Goal: Information Seeking & Learning: Learn about a topic

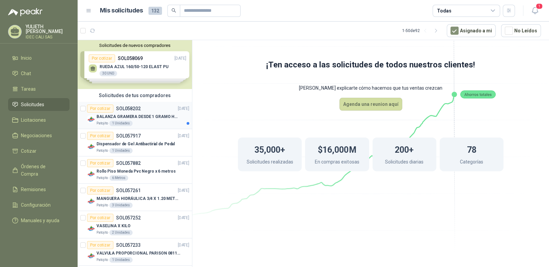
click at [143, 114] on p "BALANZA GRAMERA DESDE 1 GRAMO HASTA 5 GRAMOS" at bounding box center [138, 117] width 84 height 6
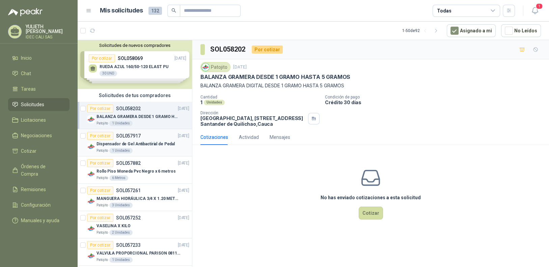
click at [148, 140] on div "Dispensador de Gel Antibactirial de Pedal" at bounding box center [142, 144] width 93 height 8
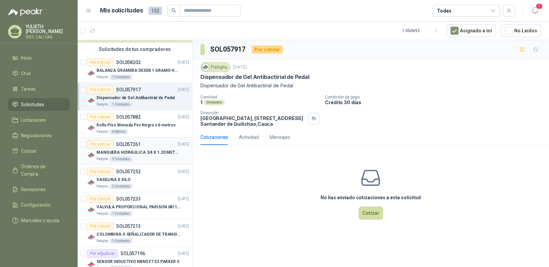
scroll to position [67, 0]
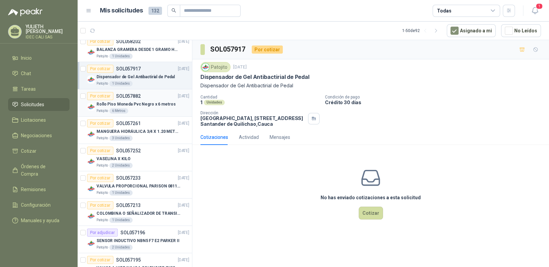
click at [142, 104] on p "Rollo Piso Moneda Pvc Negro x 6 metros" at bounding box center [135, 104] width 79 height 6
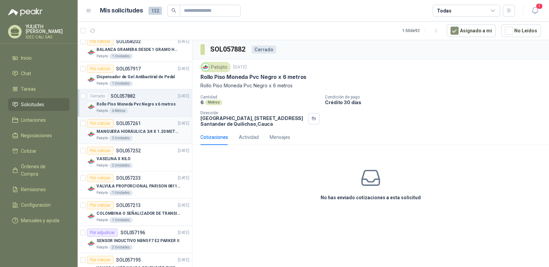
click at [143, 139] on div "Patojito 3 Unidades" at bounding box center [142, 138] width 93 height 5
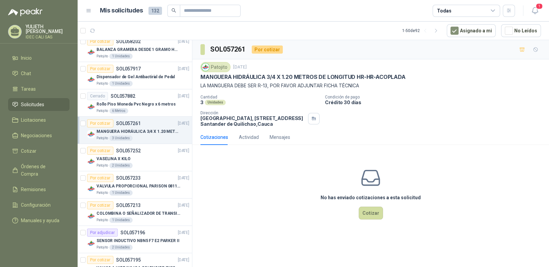
scroll to position [101, 0]
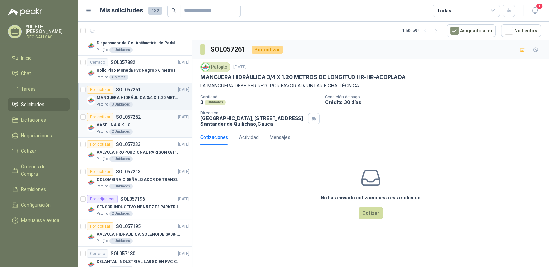
click at [146, 127] on div "VASELINA X KILO" at bounding box center [142, 125] width 93 height 8
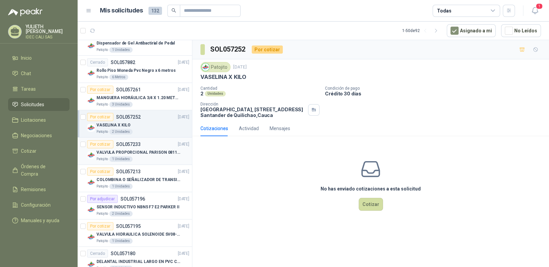
click at [146, 146] on div "Por cotizar SOL057233 [DATE]" at bounding box center [138, 144] width 102 height 8
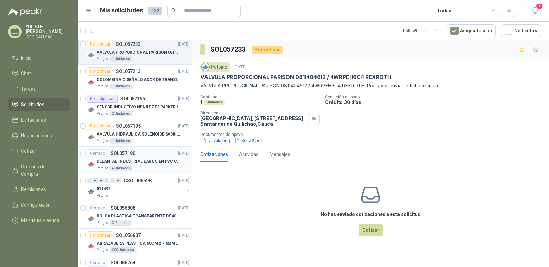
scroll to position [202, 0]
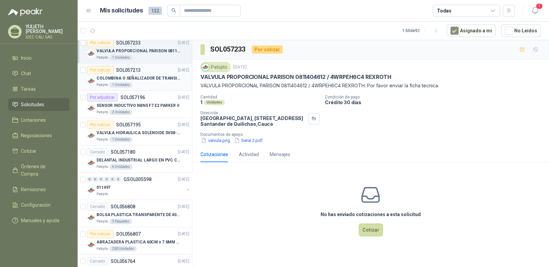
click at [150, 80] on p "COLOMBINA O SEÑALIZADOR DE TRANSITO" at bounding box center [138, 78] width 84 height 6
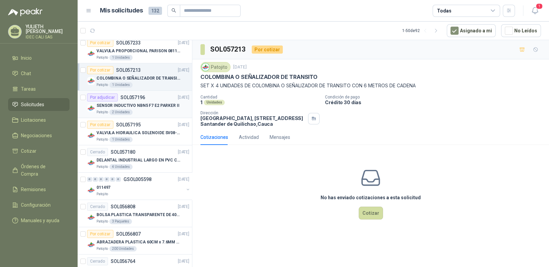
click at [152, 100] on div "Por adjudicar SOL057196 [DATE]" at bounding box center [138, 97] width 102 height 8
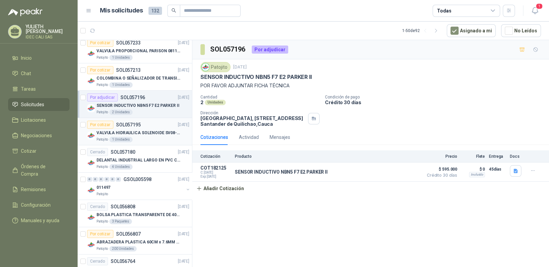
click at [154, 129] on div "VALVULA HIDRAULICA SOLENOIDE SV08-20 REF : SV08-3B-N-24DC-DG NORMALMENTE CERRADA" at bounding box center [142, 133] width 93 height 8
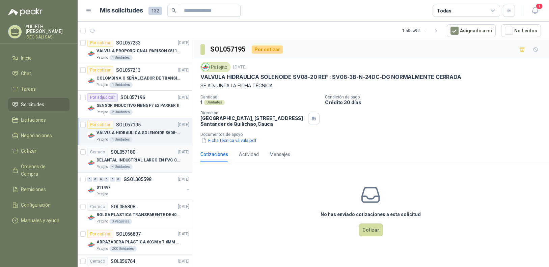
click at [142, 157] on p "DELANTAL INDUSTRIAL LARGO EN PVC COLOR AMARILLO" at bounding box center [138, 160] width 84 height 6
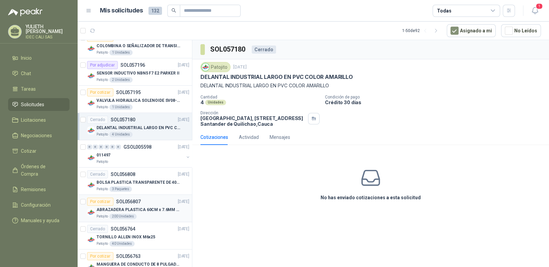
scroll to position [303, 0]
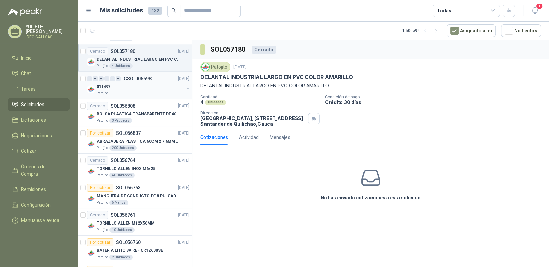
click at [146, 92] on div "Patojito" at bounding box center [139, 93] width 87 height 5
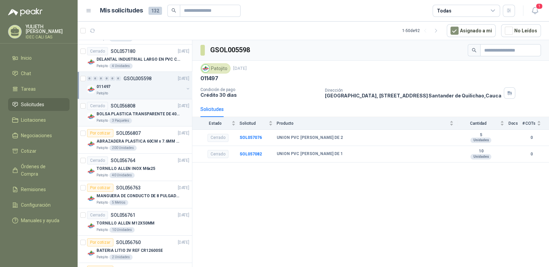
click at [138, 115] on p "BOLSA PLASTICA TRANSPARENTE DE 40*60 CMS" at bounding box center [138, 114] width 84 height 6
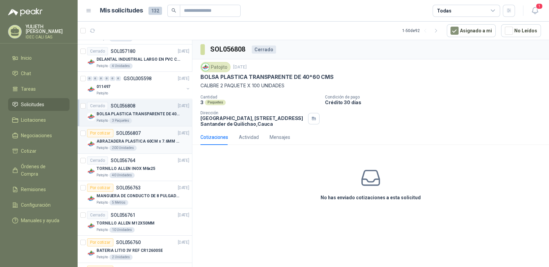
click at [144, 141] on p "ABRAZADERA PLASTICA 60CM x 7.6MM ANCHA" at bounding box center [138, 141] width 84 height 6
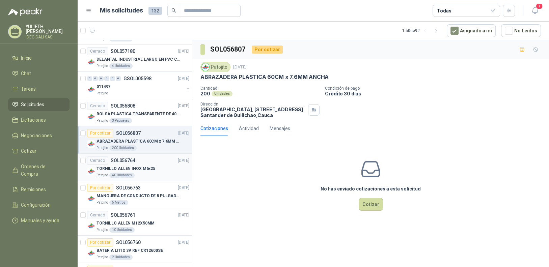
click at [144, 167] on p "TORNILLO ALLEN INOX M6x25" at bounding box center [125, 169] width 59 height 6
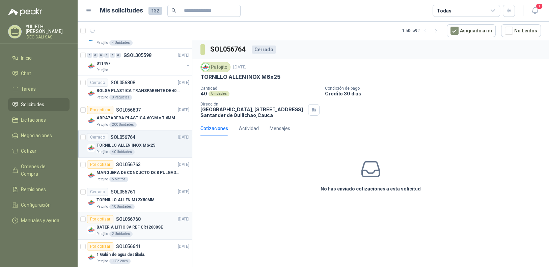
scroll to position [405, 0]
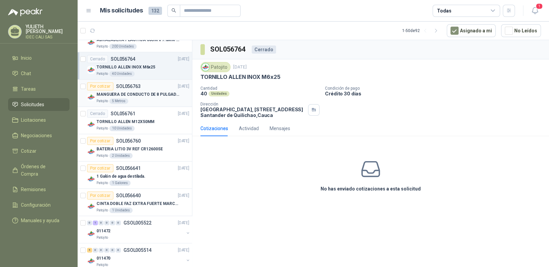
click at [149, 91] on p "MANGUERA DE CONDUCTO DE 8 PULGADAS DE ALAMBRE DE ACERO PU" at bounding box center [138, 94] width 84 height 6
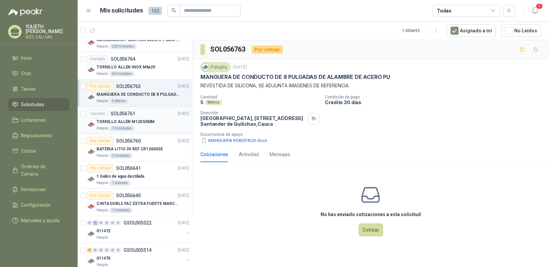
click at [156, 123] on div "TORNILLO ALLEN M12X50MM" at bounding box center [142, 122] width 93 height 8
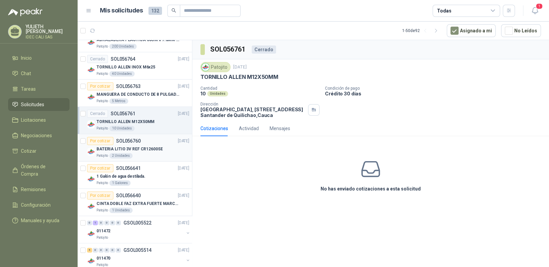
click at [156, 156] on div "Patojito 2 Unidades" at bounding box center [142, 155] width 93 height 5
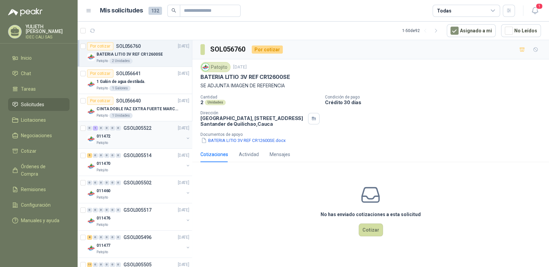
scroll to position [506, 0]
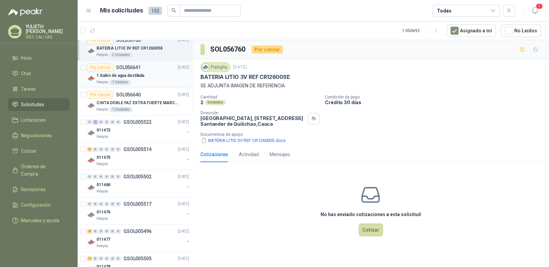
click at [151, 77] on div "1 Galón de agua destilada." at bounding box center [142, 76] width 93 height 8
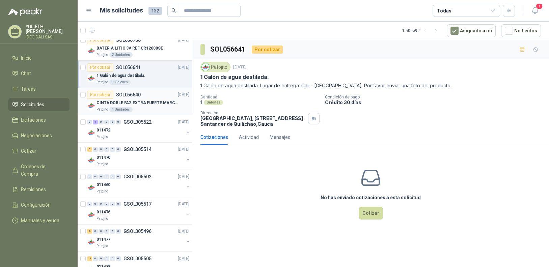
click at [152, 107] on div "Patojito 1 Unidades" at bounding box center [142, 109] width 93 height 5
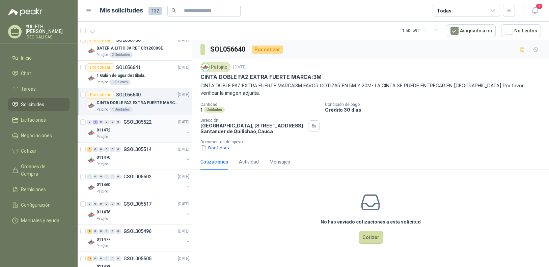
click at [153, 131] on div "011472" at bounding box center [139, 130] width 87 height 8
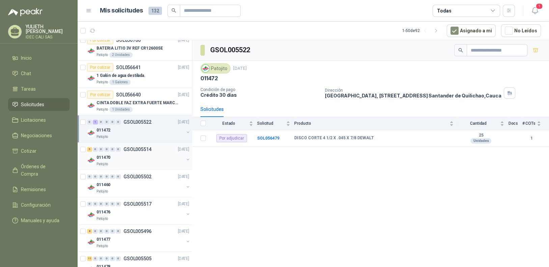
click at [148, 154] on div "011470" at bounding box center [139, 158] width 87 height 8
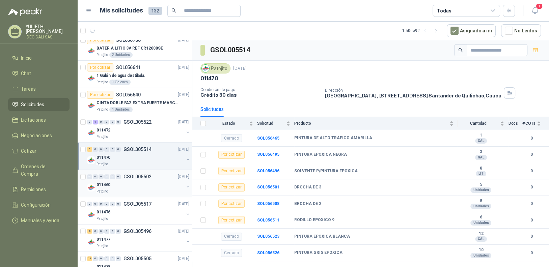
click at [145, 189] on div "Patojito" at bounding box center [139, 191] width 87 height 5
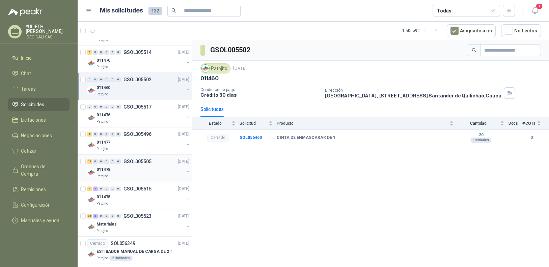
scroll to position [607, 0]
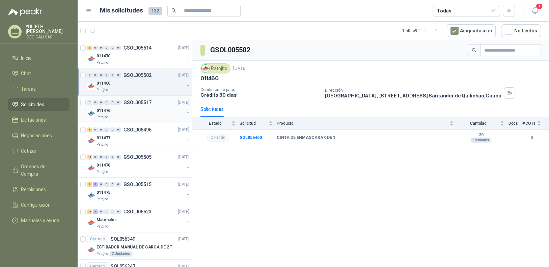
click at [146, 112] on div "011476" at bounding box center [139, 111] width 87 height 8
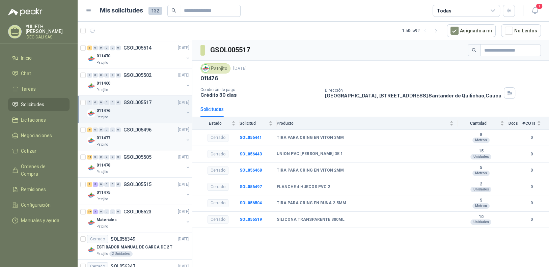
click at [146, 138] on div "011477" at bounding box center [139, 138] width 87 height 8
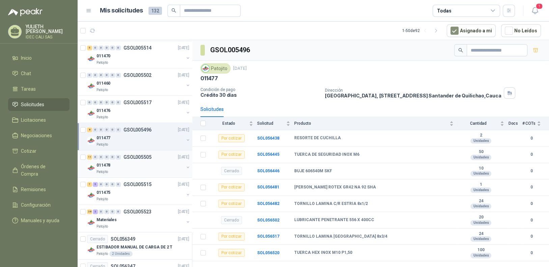
click at [145, 164] on div "011478" at bounding box center [139, 165] width 87 height 8
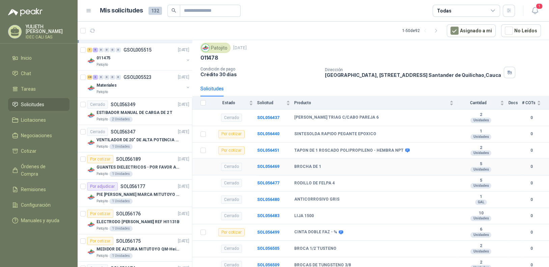
scroll to position [41, 0]
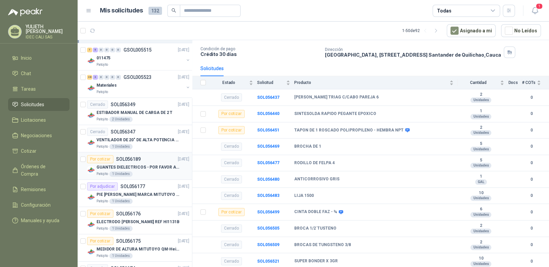
drag, startPoint x: 134, startPoint y: 157, endPoint x: 136, endPoint y: 162, distance: 5.2
click at [134, 157] on p "SOL056189" at bounding box center [128, 159] width 25 height 5
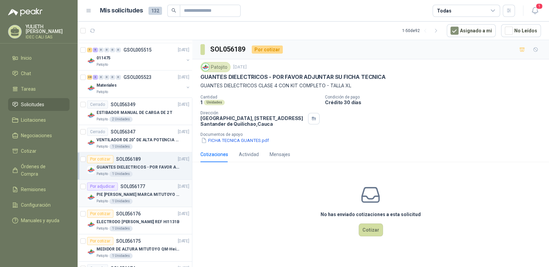
click at [140, 194] on p "PIE [PERSON_NAME] MARCA MITUTOYO REF [PHONE_NUMBER]" at bounding box center [138, 195] width 84 height 6
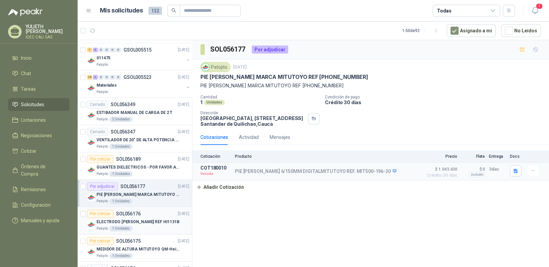
click at [137, 219] on p "ELECTRODO [PERSON_NAME] REF HI1131B" at bounding box center [137, 222] width 83 height 6
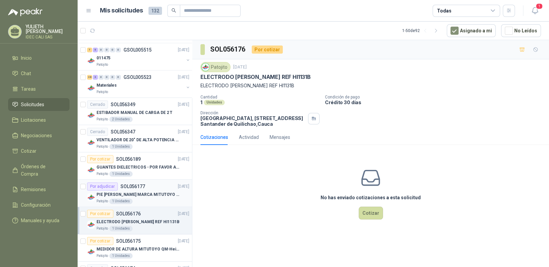
scroll to position [809, 0]
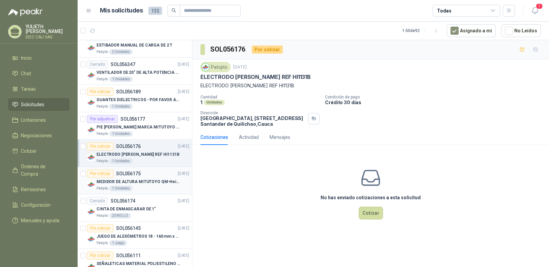
click at [147, 179] on p "MEDIDOR DE ALTURA MITUTOYO QM-Height 518-245" at bounding box center [138, 182] width 84 height 6
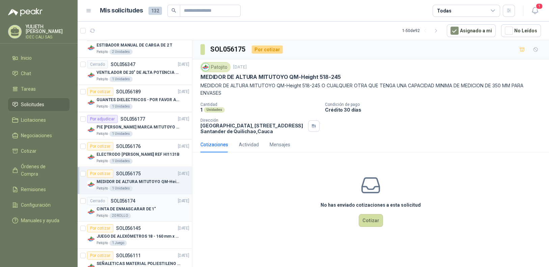
click at [150, 202] on div "Cerrado SOL056174 [DATE]" at bounding box center [138, 201] width 102 height 8
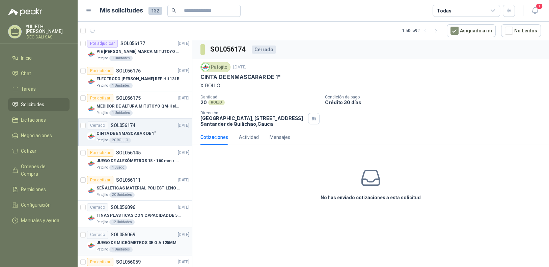
scroll to position [911, 0]
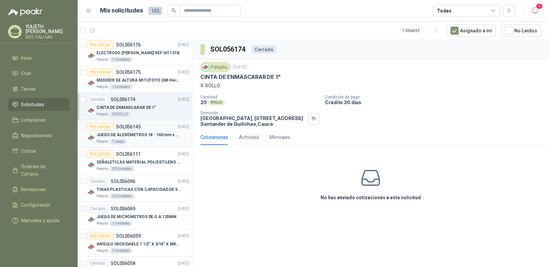
click at [151, 139] on div "Patojito 1 Juego" at bounding box center [142, 141] width 93 height 5
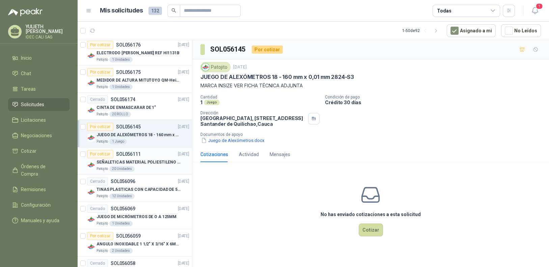
click at [151, 162] on p "SEÑALETICAS MATERIAL POLIESTILENO CON VINILO LAMINADO CALIBRE 60" at bounding box center [138, 162] width 84 height 6
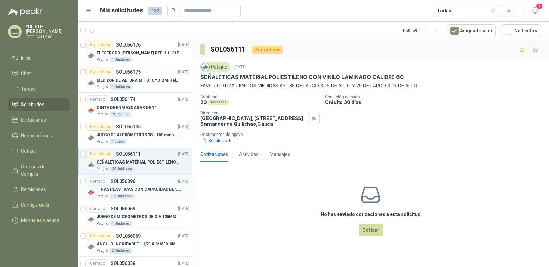
click at [146, 187] on p "TINAS PLASTICAS CON CAPACIDAD DE 50 KG" at bounding box center [138, 190] width 84 height 6
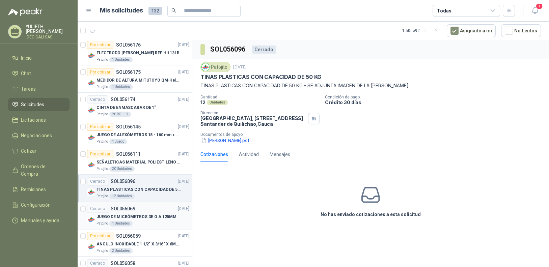
click at [148, 205] on div "Cerrado SOL056069 [DATE]" at bounding box center [138, 209] width 102 height 8
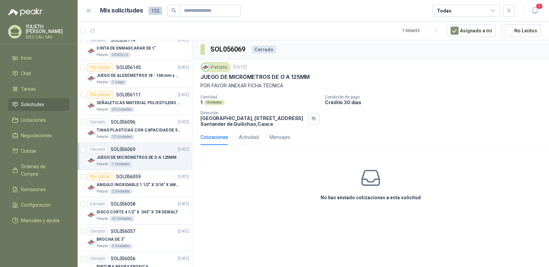
scroll to position [978, 0]
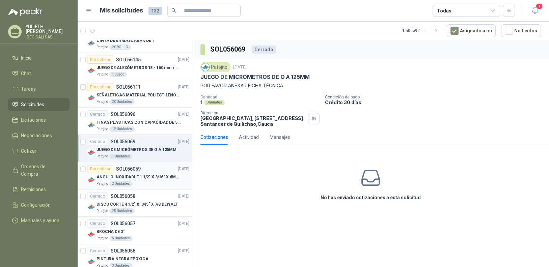
click at [131, 174] on p "ANGULO INOXIDABLE 1 1/2" X 3/16" X 6MTS" at bounding box center [138, 177] width 84 height 6
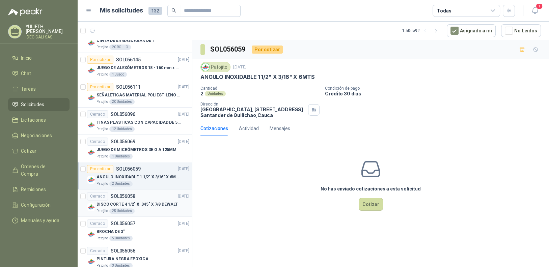
click at [141, 192] on div "Cerrado SOL056058 [DATE]" at bounding box center [138, 196] width 102 height 8
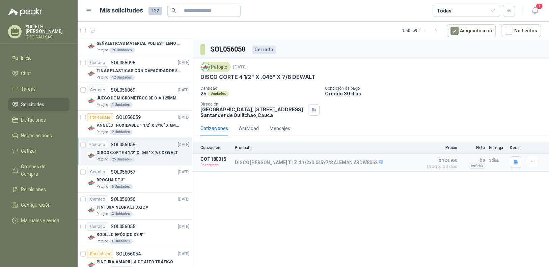
scroll to position [1080, 0]
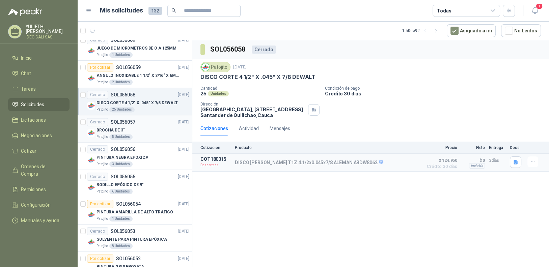
click at [144, 126] on div "BROCHA DE 3"" at bounding box center [142, 130] width 93 height 8
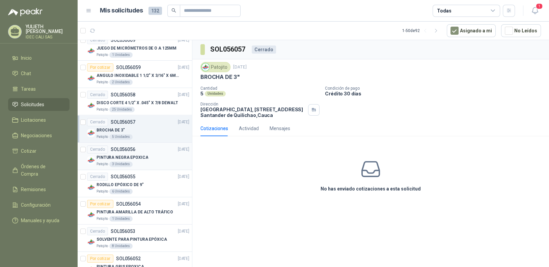
click at [146, 154] on div "PINTURA NEGRA EPOXICA" at bounding box center [142, 158] width 93 height 8
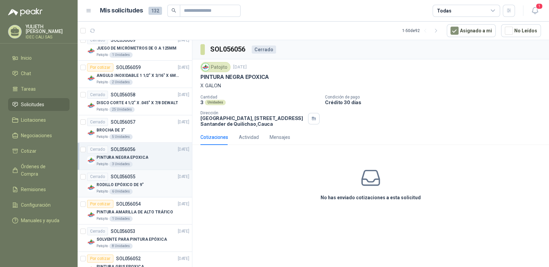
click at [147, 176] on div "Cerrado SOL056055 [DATE]" at bounding box center [138, 177] width 102 height 8
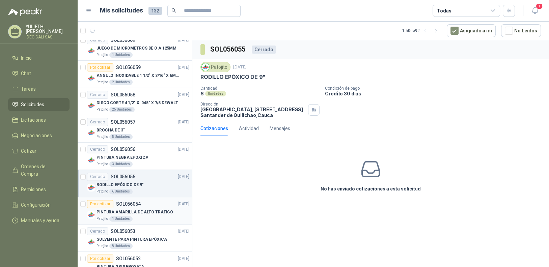
click at [155, 208] on div "PINTURA AMARILLA DE ALTO TRÁFICO" at bounding box center [142, 212] width 93 height 8
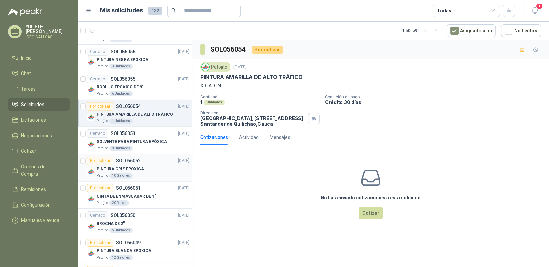
scroll to position [1180, 0]
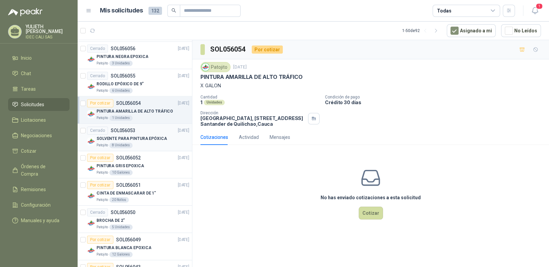
click at [147, 136] on p "SOLVENTE PARA PINTURA EPÓXICA" at bounding box center [131, 139] width 71 height 6
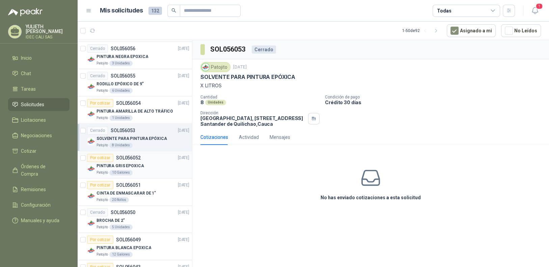
click at [147, 162] on div "PINTURA GRIS EPOXICA" at bounding box center [142, 166] width 93 height 8
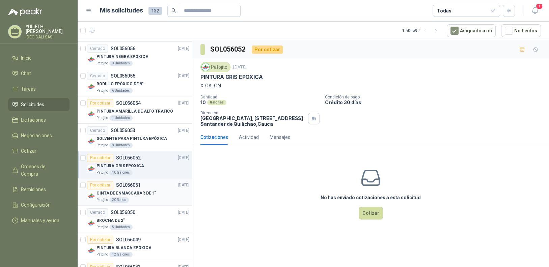
click at [152, 189] on div "CINTA DE ENMASCARAR DE 1"" at bounding box center [142, 193] width 93 height 8
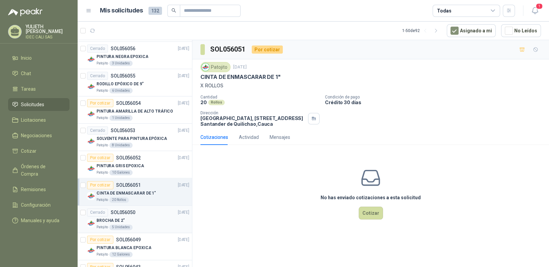
click at [149, 211] on div "Cerrado SOL056050 [DATE]" at bounding box center [138, 212] width 102 height 8
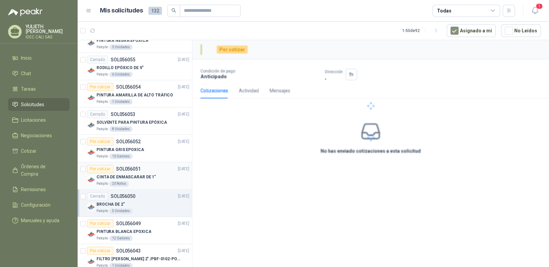
scroll to position [1204, 0]
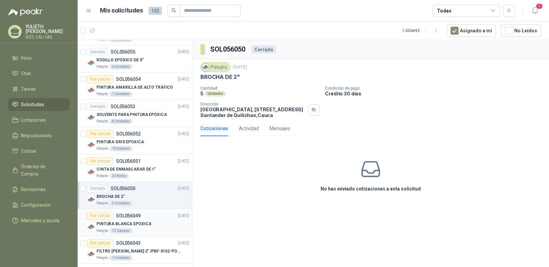
drag, startPoint x: 141, startPoint y: 215, endPoint x: 143, endPoint y: 208, distance: 7.0
click at [141, 215] on div "Por cotizar SOL056049 [DATE]" at bounding box center [138, 216] width 102 height 8
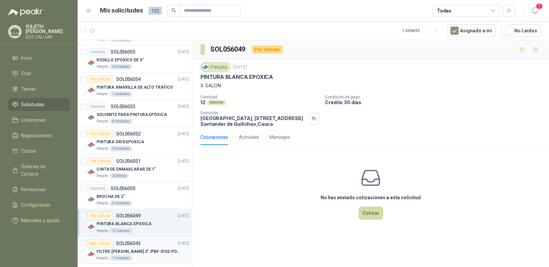
click at [146, 248] on p "FILTRO [PERSON_NAME] 2" /PBF-0102-PO10-020A" at bounding box center [138, 251] width 84 height 6
